Goal: Task Accomplishment & Management: Manage account settings

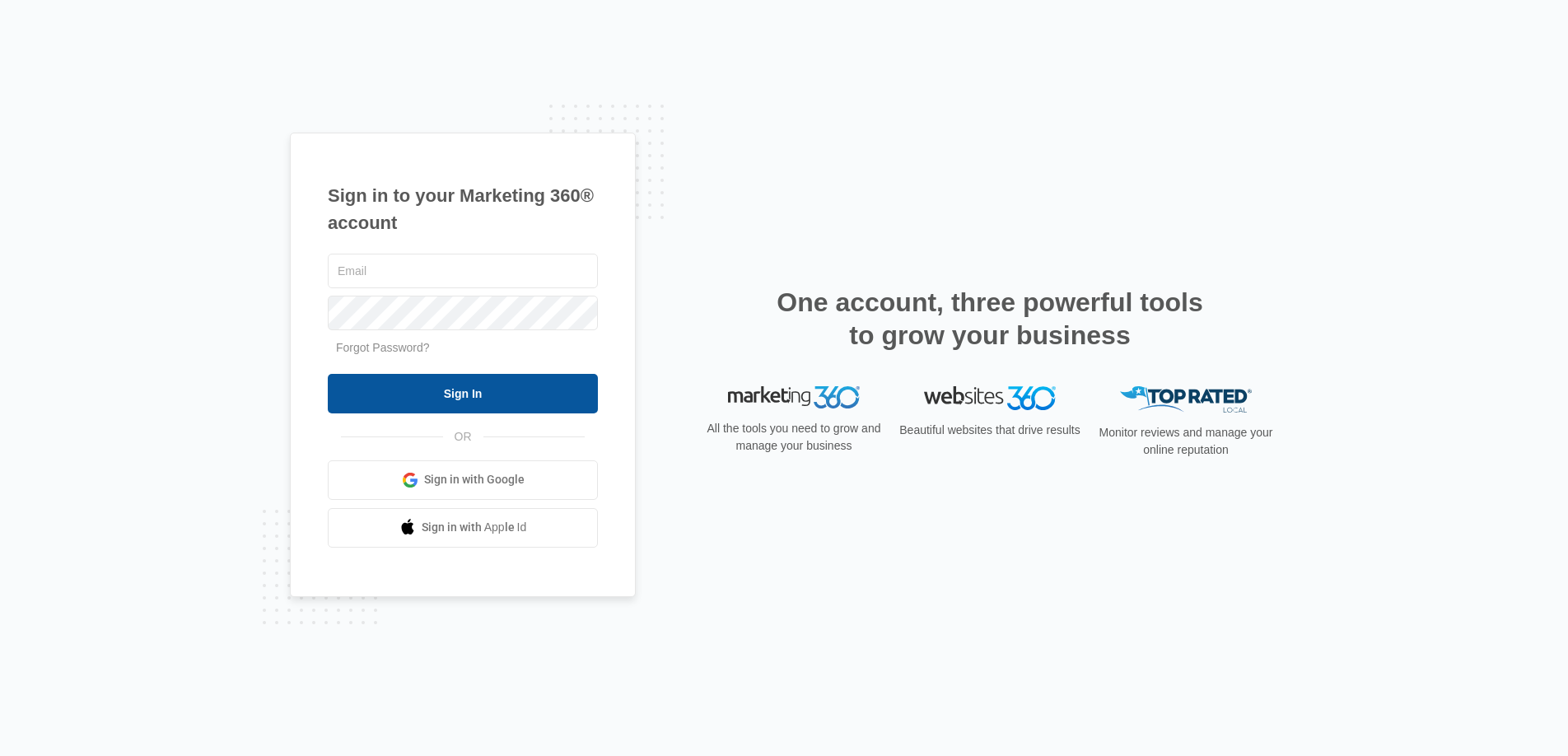
type input "[DOMAIN_NAME][EMAIL_ADDRESS][DOMAIN_NAME]"
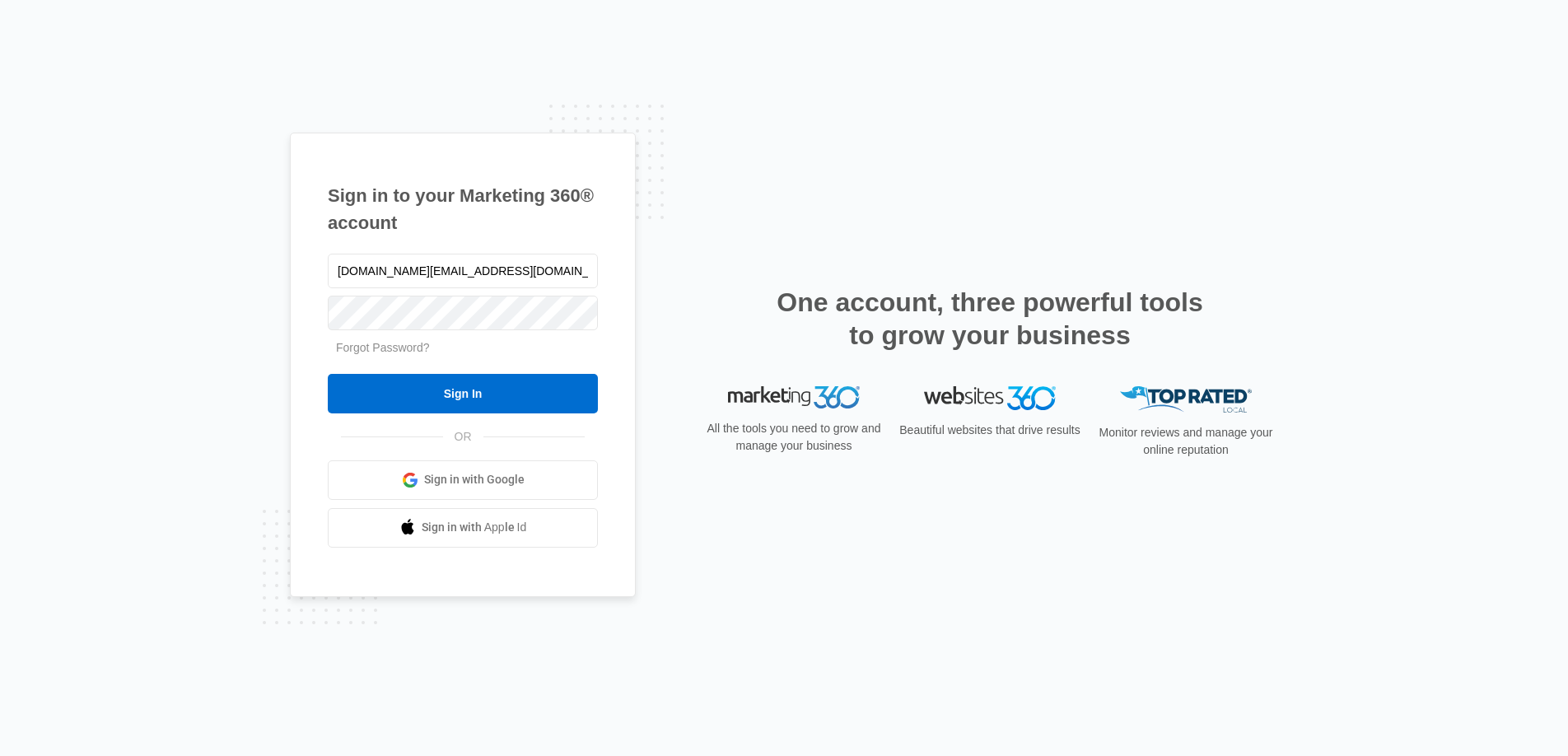
drag, startPoint x: 503, startPoint y: 382, endPoint x: 682, endPoint y: 376, distance: 179.1
click at [503, 382] on input "Sign In" at bounding box center [463, 393] width 270 height 39
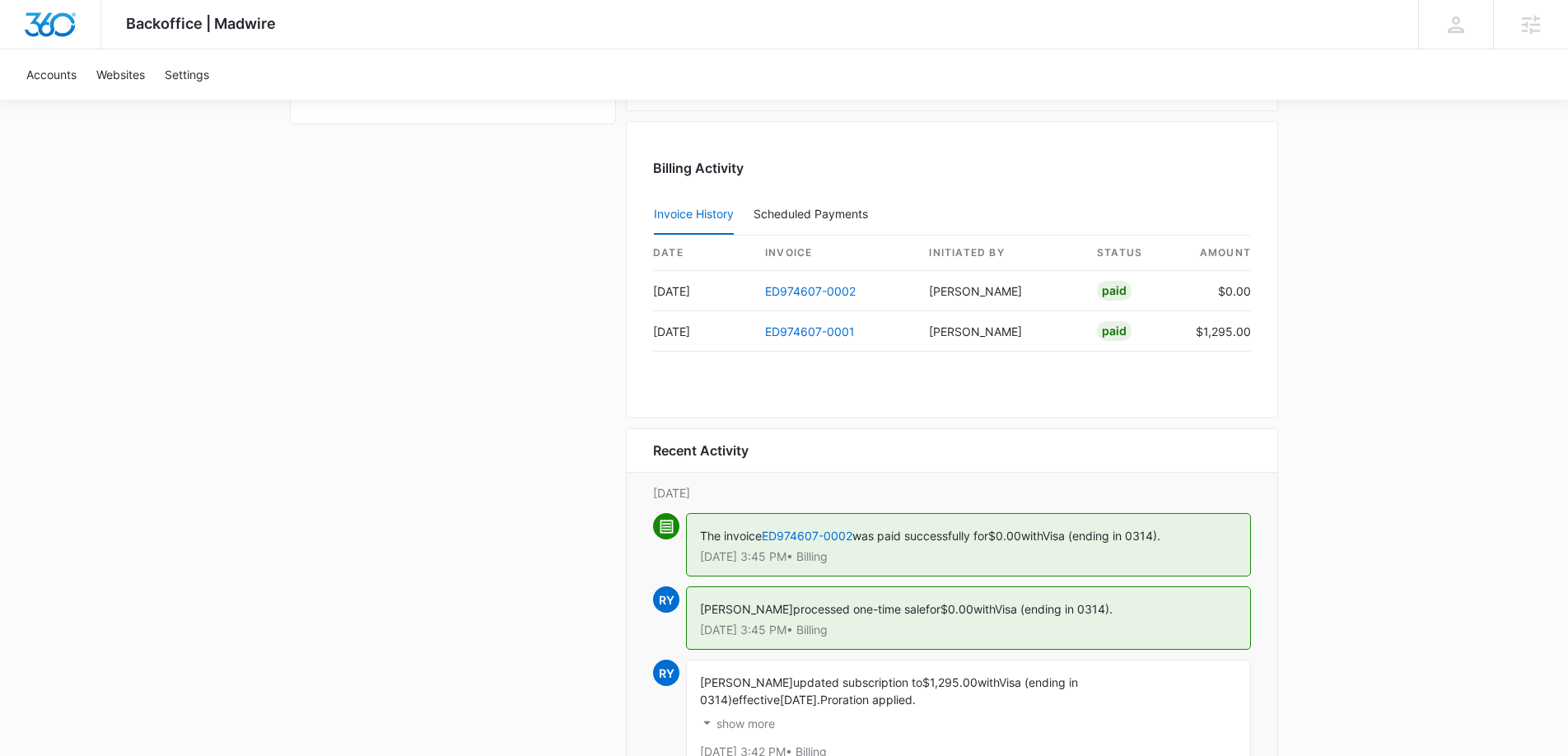
scroll to position [1579, 0]
